Goal: Task Accomplishment & Management: Manage account settings

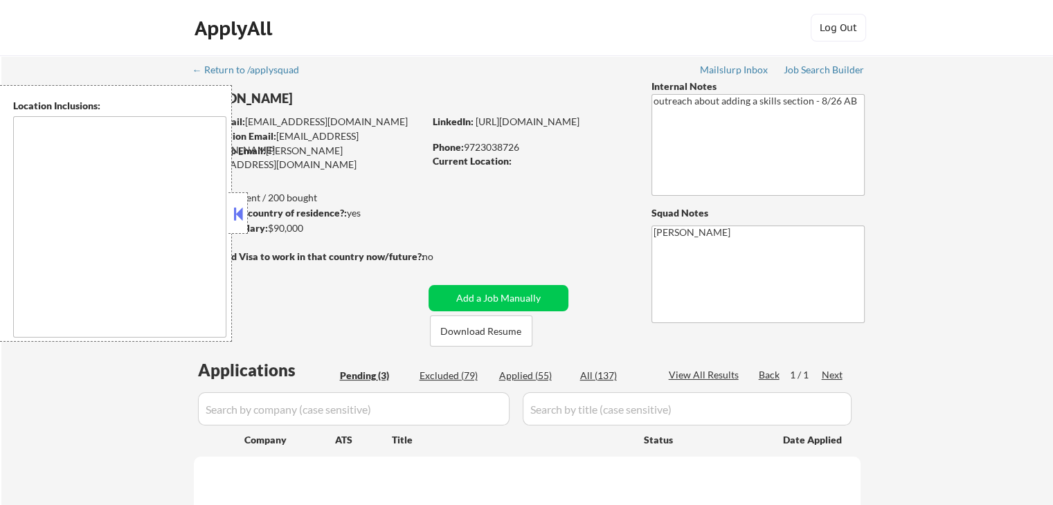
select select ""pending""
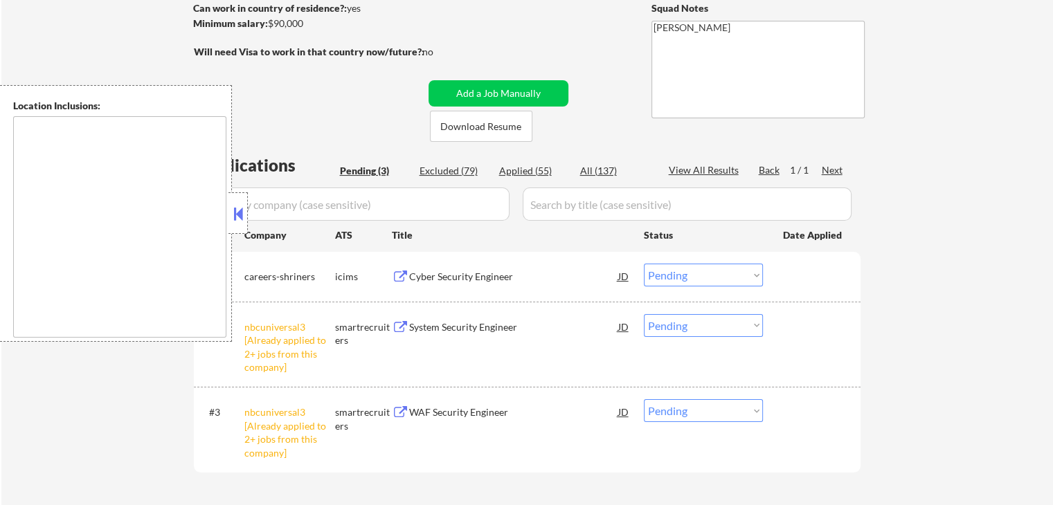
scroll to position [208, 0]
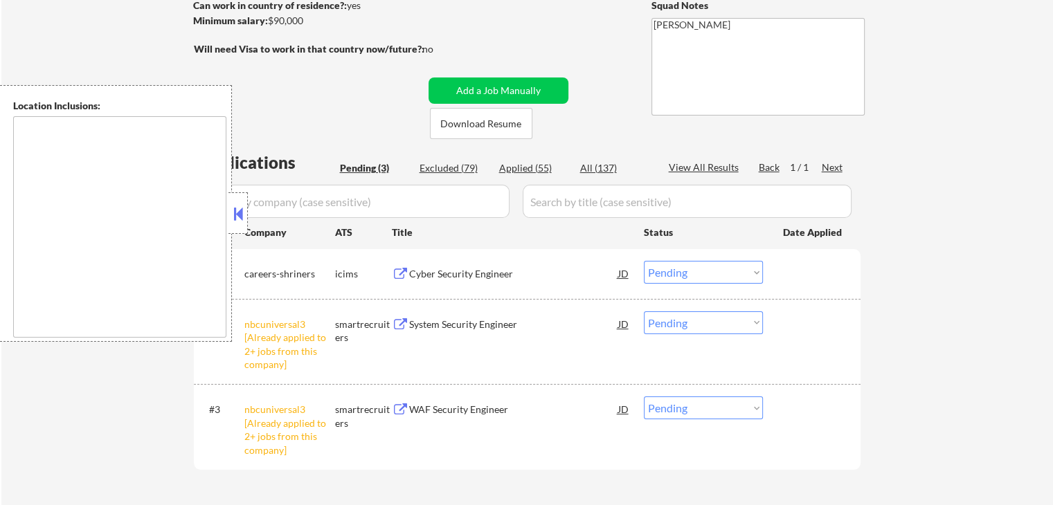
click at [240, 221] on button at bounding box center [238, 214] width 15 height 21
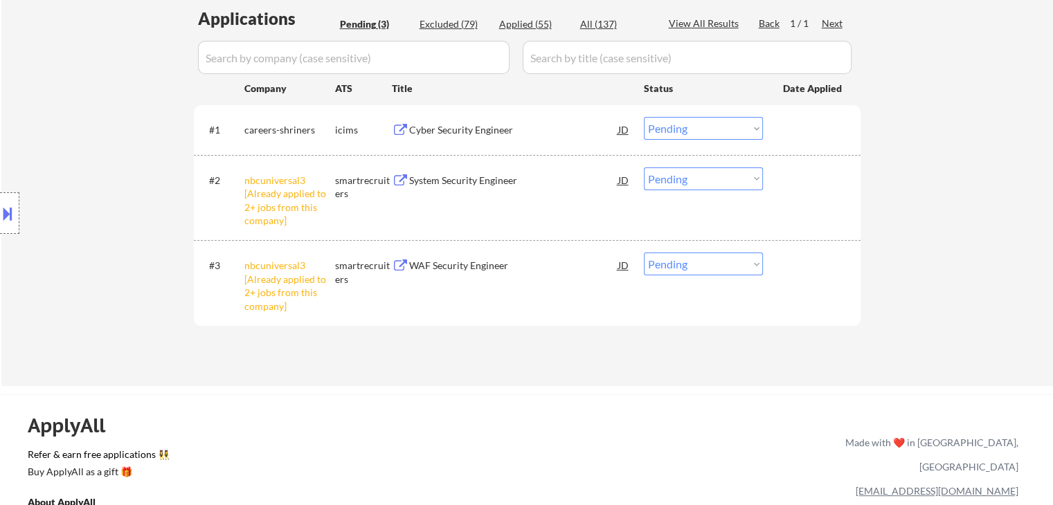
scroll to position [415, 0]
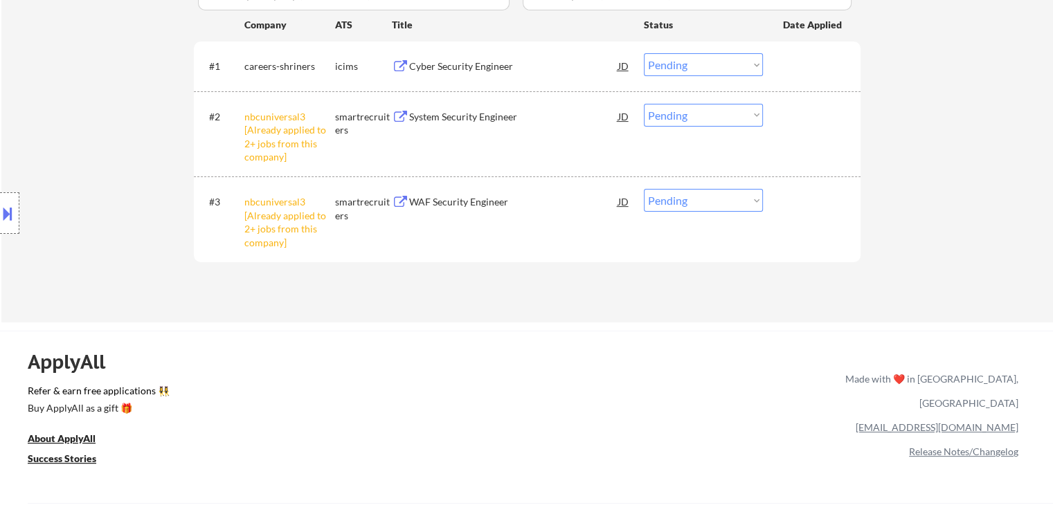
click at [710, 200] on select "Choose an option... Pending Applied Excluded (Questions) Excluded (Expired) Exc…" at bounding box center [703, 200] width 119 height 23
select select ""excluded__other_""
click at [644, 189] on select "Choose an option... Pending Applied Excluded (Questions) Excluded (Expired) Exc…" at bounding box center [703, 200] width 119 height 23
click at [678, 116] on select "Choose an option... Pending Applied Excluded (Questions) Excluded (Expired) Exc…" at bounding box center [703, 115] width 119 height 23
select select ""excluded__other_""
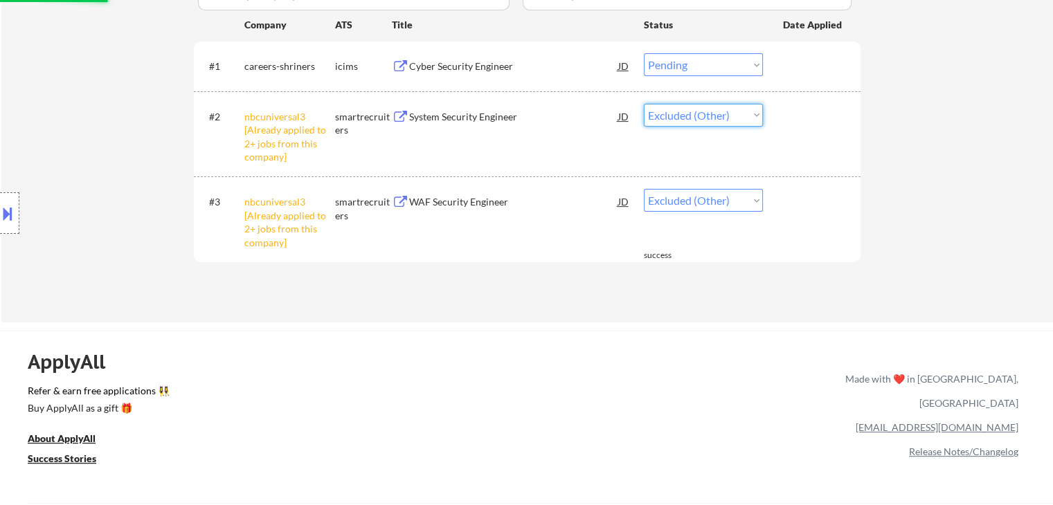
click at [644, 104] on select "Choose an option... Pending Applied Excluded (Questions) Excluded (Expired) Exc…" at bounding box center [703, 115] width 119 height 23
click at [458, 62] on div "Cyber Security Engineer" at bounding box center [513, 67] width 209 height 14
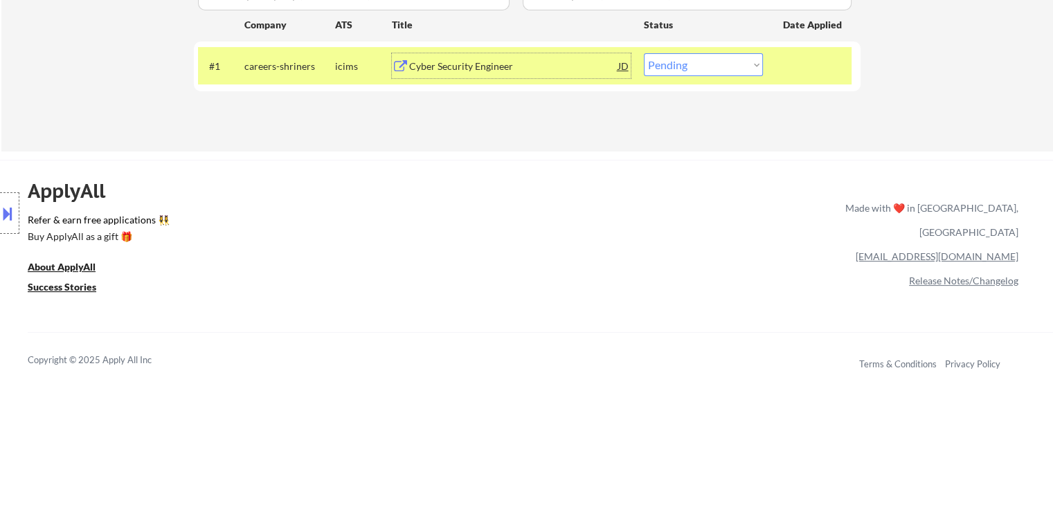
click at [704, 69] on select "Choose an option... Pending Applied Excluded (Questions) Excluded (Expired) Exc…" at bounding box center [703, 64] width 119 height 23
select select ""applied""
click at [644, 53] on select "Choose an option... Pending Applied Excluded (Questions) Excluded (Expired) Exc…" at bounding box center [703, 64] width 119 height 23
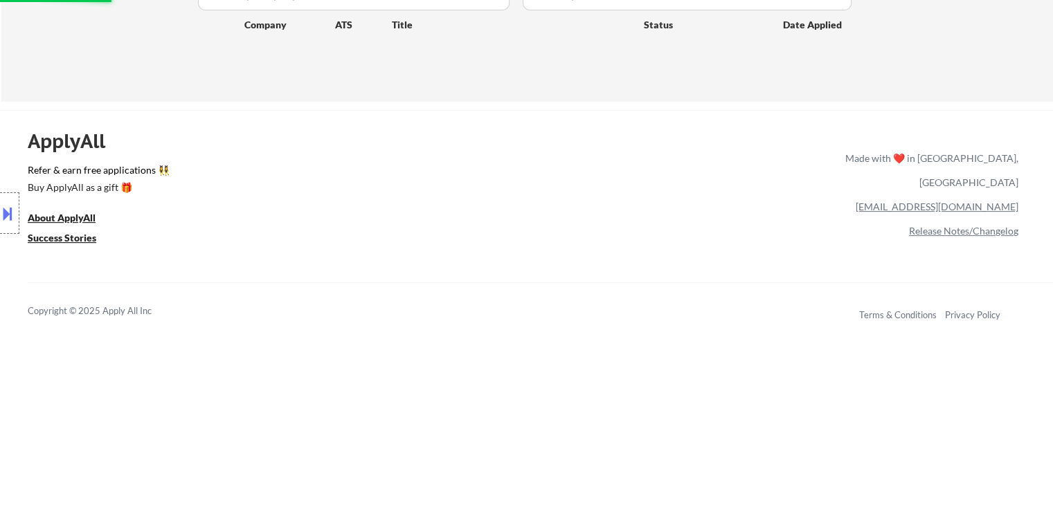
scroll to position [277, 0]
